Goal: Information Seeking & Learning: Learn about a topic

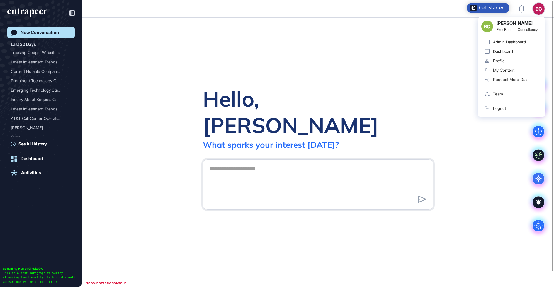
click at [506, 42] on div "Admin Dashboard" at bounding box center [509, 42] width 33 height 5
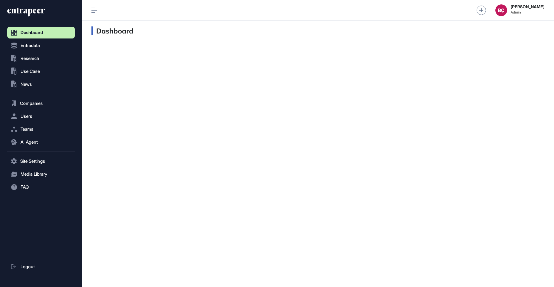
scroll to position [0, 0]
click at [23, 120] on button "Users" at bounding box center [40, 116] width 67 height 12
click at [21, 150] on button "AI Agent" at bounding box center [40, 154] width 67 height 12
click at [23, 167] on span "Messages" at bounding box center [28, 164] width 19 height 5
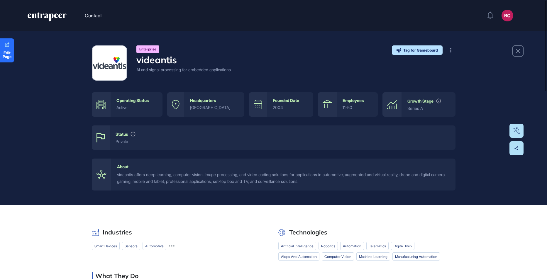
click at [157, 62] on h4 "videantis" at bounding box center [183, 59] width 94 height 11
copy h4 "videantis"
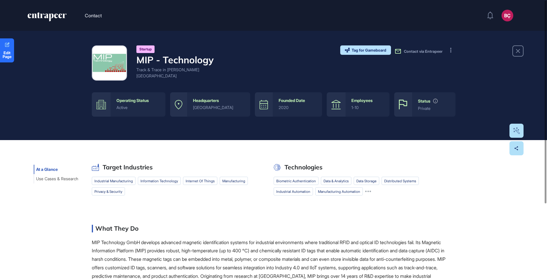
click at [175, 61] on h4 "MIP - Technology" at bounding box center [186, 59] width 100 height 11
copy h4 "MIP - Technology"
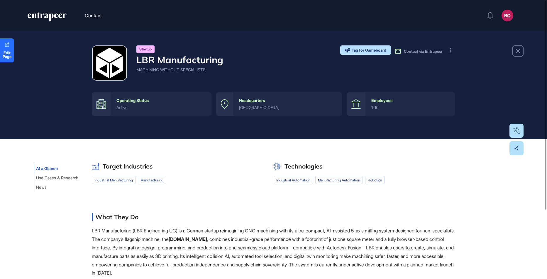
click at [228, 58] on div "Startup LBR Manufacturing MACHINING WITHOUT SPECIALISTS Tag for Gameboard Build…" at bounding box center [274, 62] width 364 height 35
copy h4 "LBR Manufacturing"
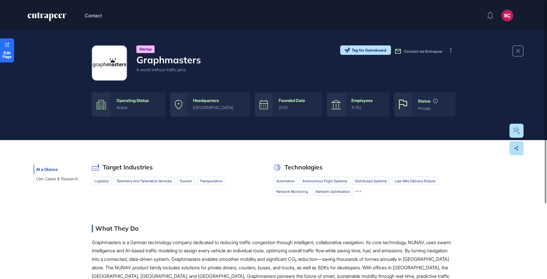
click at [144, 59] on h4 "Graphmasters" at bounding box center [168, 59] width 65 height 11
copy h4 "Graphmasters"
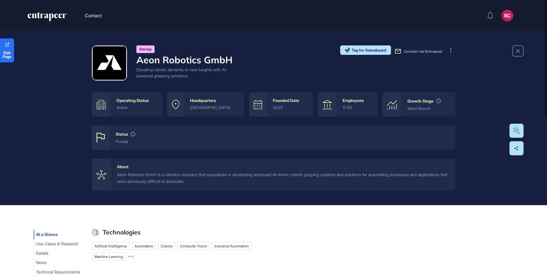
click at [140, 63] on h4 "Aeon Robotics GmbH" at bounding box center [186, 59] width 100 height 11
copy h4 "Aeon Robotics GmbH"
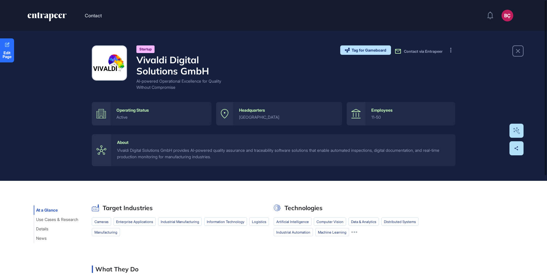
click at [185, 73] on h4 "Vivaldi Digital Solutions GmbH" at bounding box center [186, 65] width 100 height 23
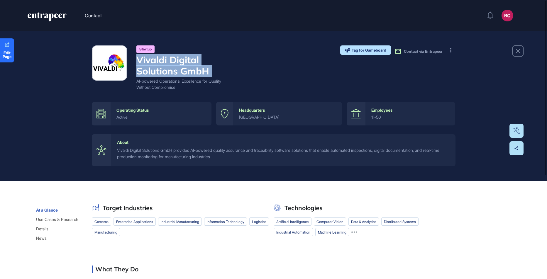
click at [185, 73] on h4 "Vivaldi Digital Solutions GmbH" at bounding box center [186, 65] width 100 height 23
copy h4 "Vivaldi Digital Solutions GmbH"
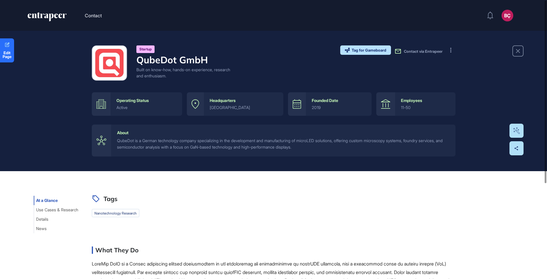
click at [139, 60] on h4 "QubeDot GmbH" at bounding box center [186, 59] width 100 height 11
copy h4 "QubeDot GmbH"
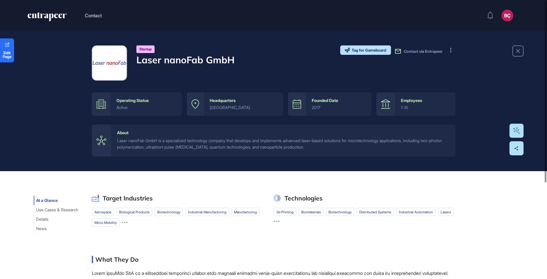
click at [153, 65] on h4 "Laser nanoFab GmbH" at bounding box center [185, 59] width 98 height 11
copy div "Laser nanoFab GmbH"
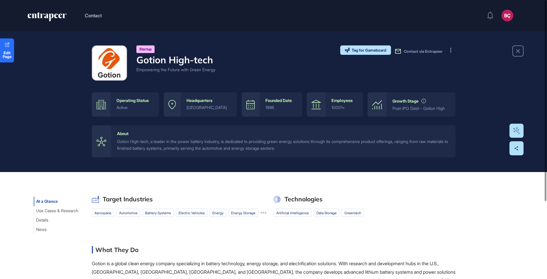
click at [150, 59] on h4 "Gotion High-tech" at bounding box center [175, 59] width 79 height 11
copy h4 "Gotion High-tech"
click at [165, 75] on div "Startup Gotion High-tech Empowering the Future with Green Energy" at bounding box center [175, 62] width 79 height 35
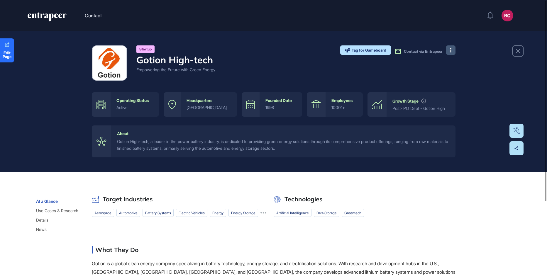
click at [451, 48] on icon at bounding box center [450, 50] width 1 height 5
click at [459, 60] on span "Visit Website" at bounding box center [470, 62] width 28 height 4
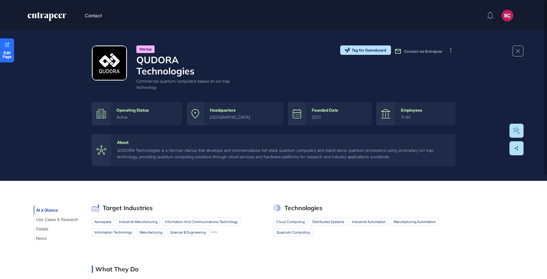
click at [148, 69] on h4 "QUDORA Technologies" at bounding box center [186, 65] width 100 height 23
copy h4 "QUDORA Technologies"
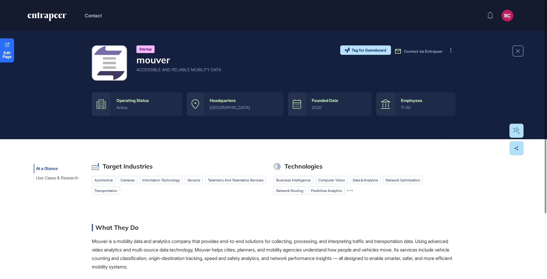
click at [137, 62] on h4 "mouver" at bounding box center [178, 59] width 85 height 11
copy h4 "mouver"
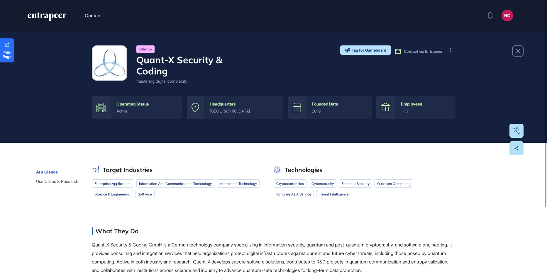
click at [184, 50] on div "Startup" at bounding box center [186, 49] width 100 height 8
copy h4 "Quant-X Security & Coding"
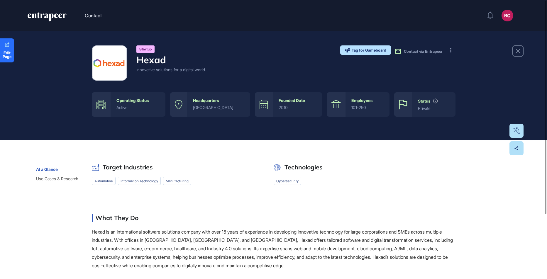
click at [170, 53] on div "Startup" at bounding box center [171, 49] width 70 height 8
copy h4 "Hexad"
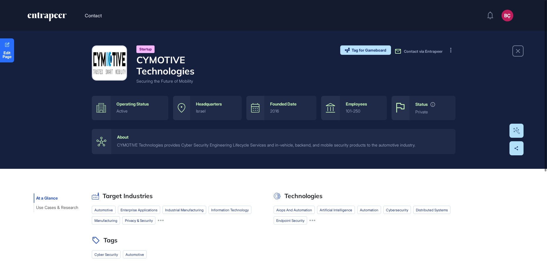
click at [145, 73] on h4 "CYMOTIVE Technologies" at bounding box center [186, 65] width 100 height 23
copy h4 "CYMOTIVE Technologies"
click at [249, 73] on div "Startup CYMOTIVE Technologies Securing the Future of Mobility Tag for Gameboard…" at bounding box center [274, 64] width 364 height 39
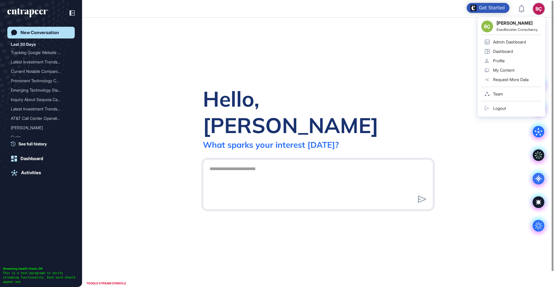
click at [529, 41] on link "Admin Dashboard" at bounding box center [512, 41] width 60 height 9
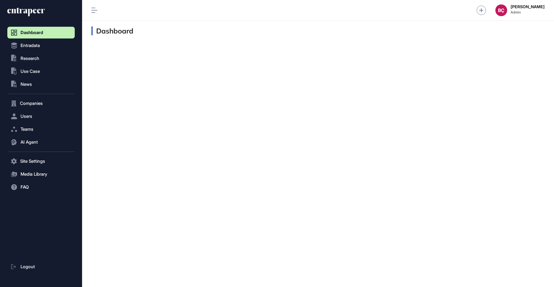
scroll to position [0, 0]
